Goal: Transaction & Acquisition: Purchase product/service

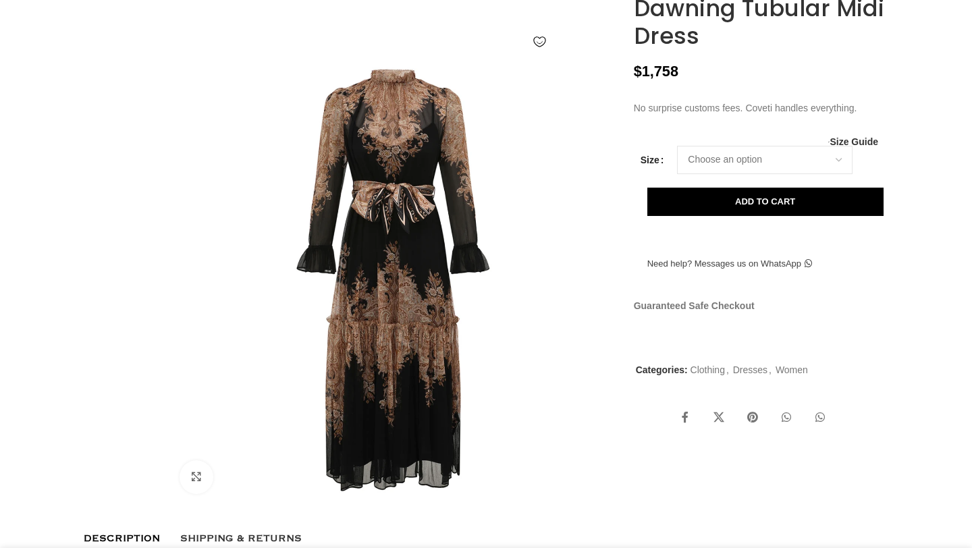
click at [580, 504] on img at bounding box center [392, 280] width 447 height 447
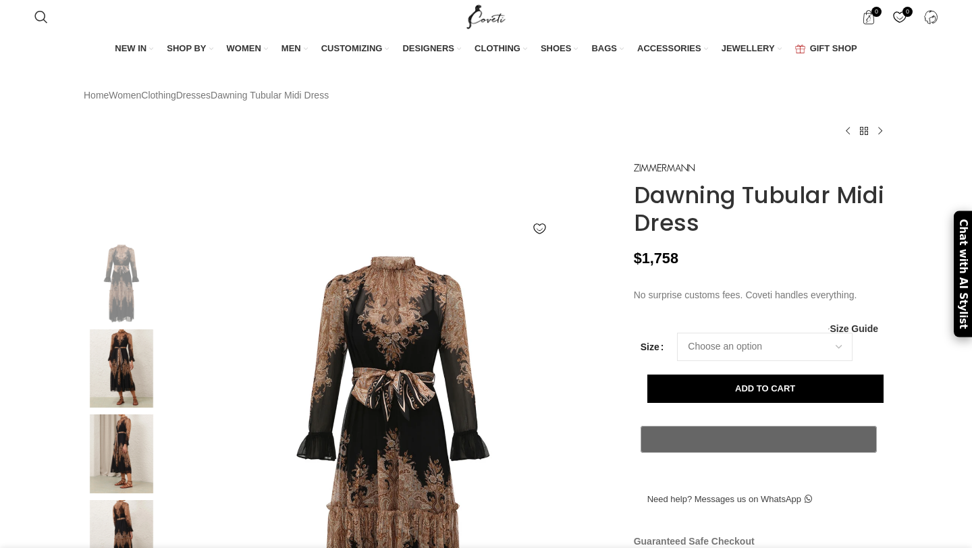
click at [130, 493] on img at bounding box center [121, 453] width 82 height 79
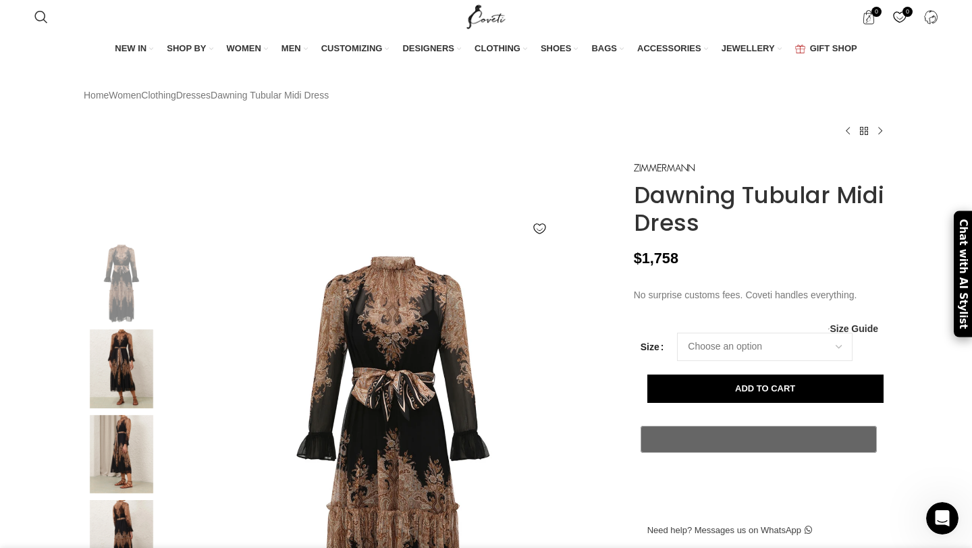
scroll to position [0, 852]
